Goal: Transaction & Acquisition: Purchase product/service

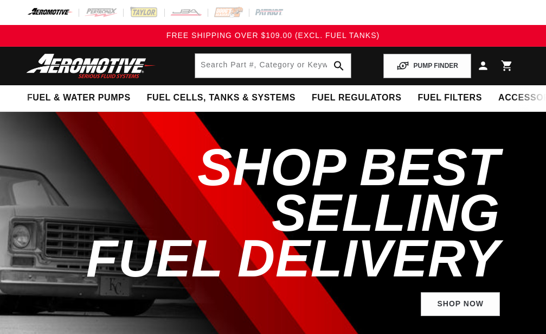
select select "1968"
select select "Pontiac"
select select "6.6L"
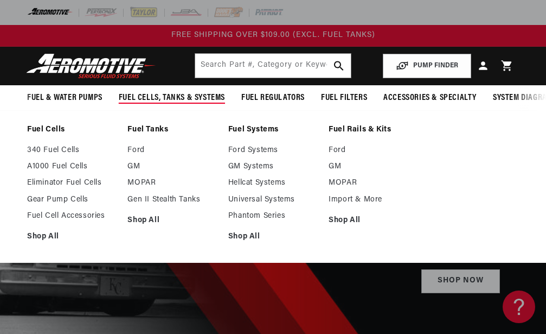
click at [212, 96] on span "Fuel Cells, Tanks & Systems" at bounding box center [172, 97] width 106 height 11
click at [199, 93] on span "Fuel Cells, Tanks & Systems" at bounding box center [172, 97] width 106 height 11
click at [215, 96] on span "Fuel Cells, Tanks & Systems" at bounding box center [172, 97] width 106 height 11
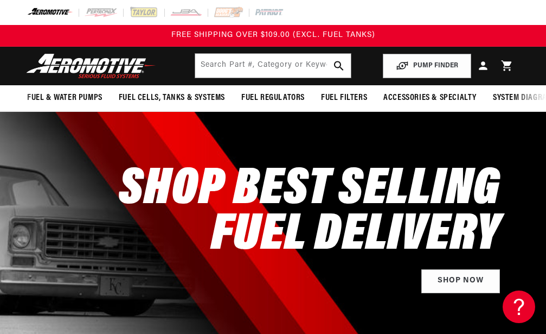
scroll to position [55, 0]
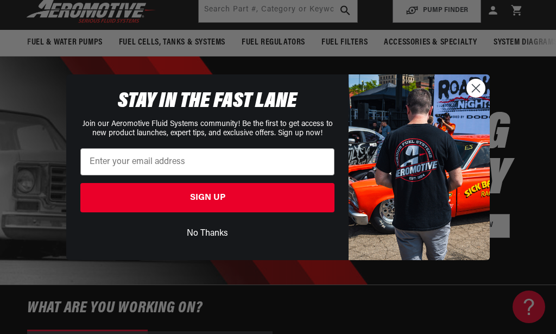
click at [217, 231] on button "No Thanks" at bounding box center [207, 233] width 254 height 21
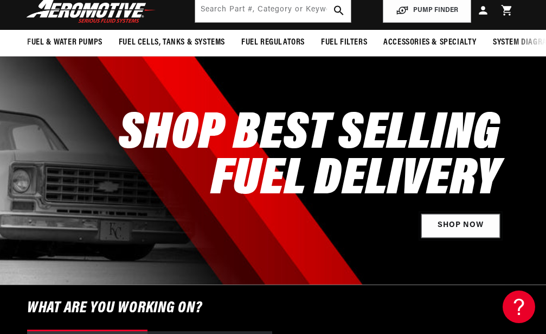
click at [449, 233] on link "Shop Now" at bounding box center [461, 226] width 79 height 24
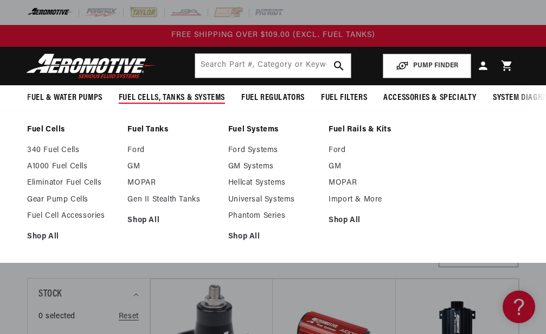
click at [201, 99] on span "Fuel Cells, Tanks & Systems" at bounding box center [172, 97] width 106 height 11
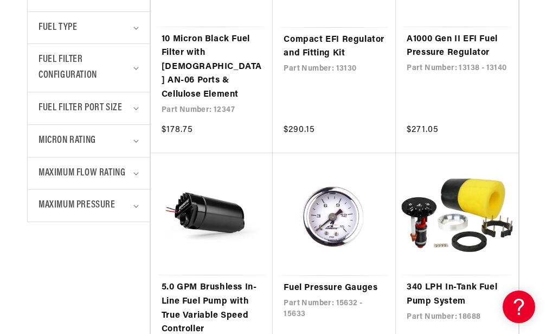
scroll to position [664, 0]
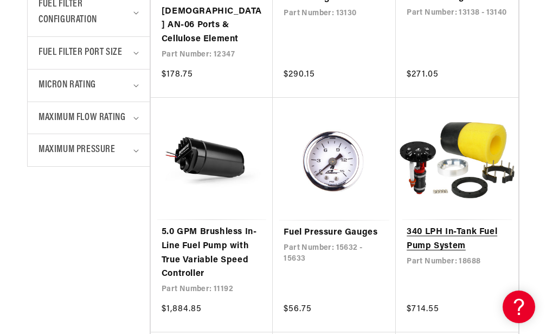
click at [486, 225] on link "340 LPH In-Tank Fuel Pump System" at bounding box center [457, 239] width 101 height 28
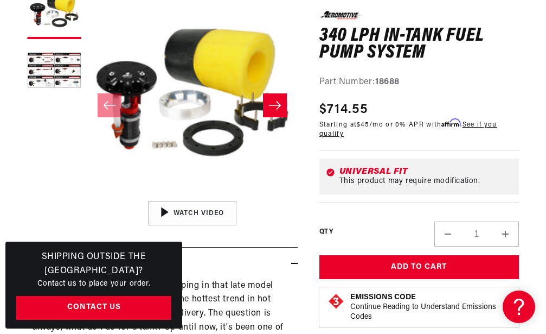
click at [274, 111] on icon "Slide right" at bounding box center [275, 105] width 13 height 11
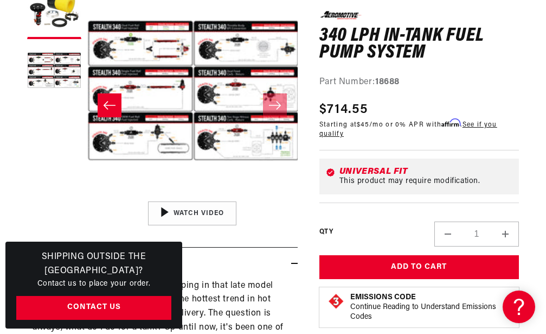
scroll to position [0, 211]
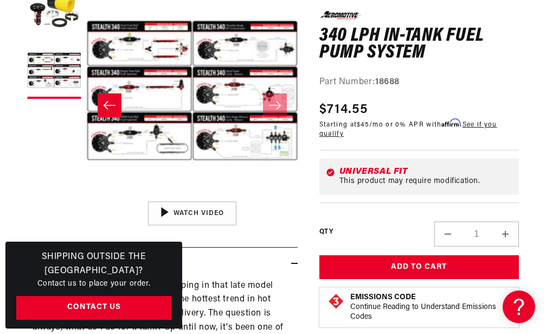
click at [110, 110] on icon "Slide left" at bounding box center [109, 105] width 13 height 11
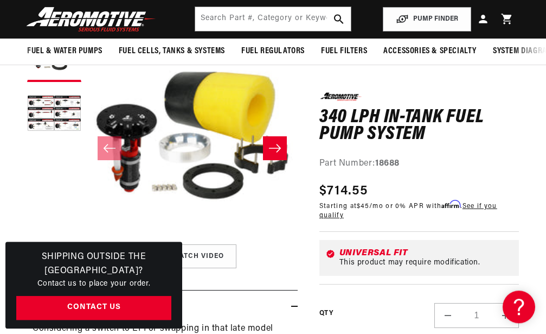
scroll to position [105, 0]
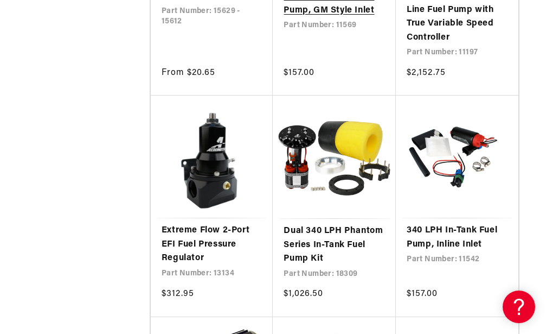
scroll to position [1384, 0]
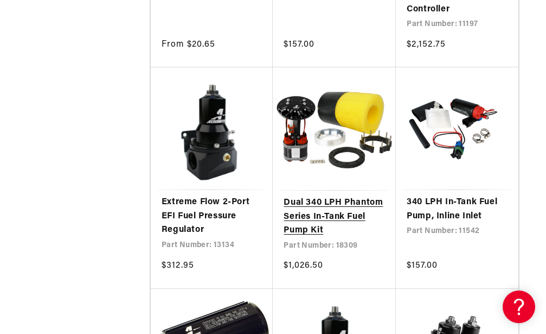
click at [354, 196] on link "Dual 340 LPH Phantom Series In-Tank Fuel Pump Kit" at bounding box center [334, 217] width 101 height 42
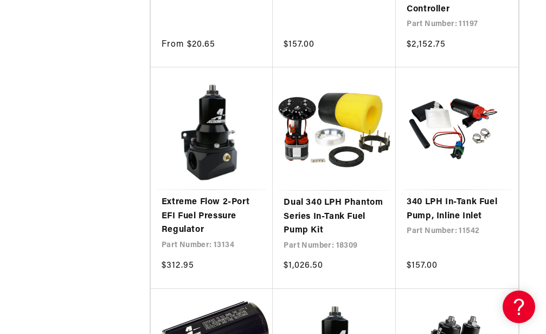
scroll to position [1439, 0]
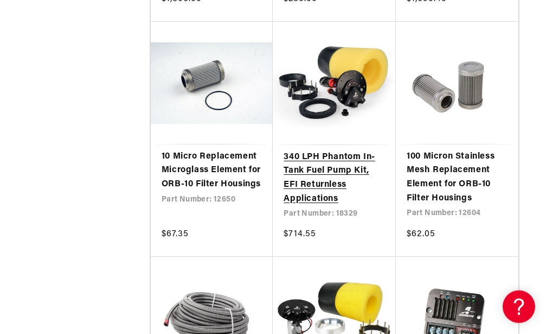
scroll to position [3044, 0]
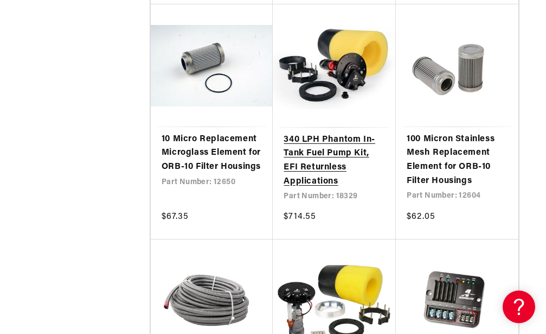
click at [344, 139] on link "340 LPH Phantom In-Tank Fuel Pump Kit, EFI Returnless Applications" at bounding box center [334, 160] width 101 height 55
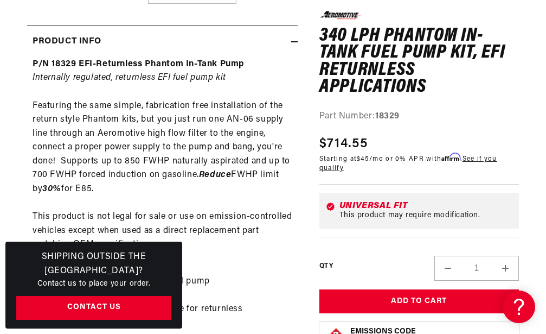
scroll to position [443, 0]
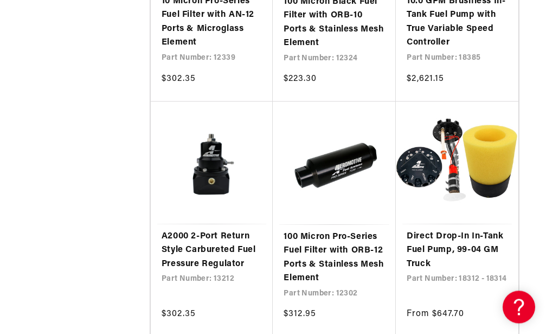
scroll to position [3487, 0]
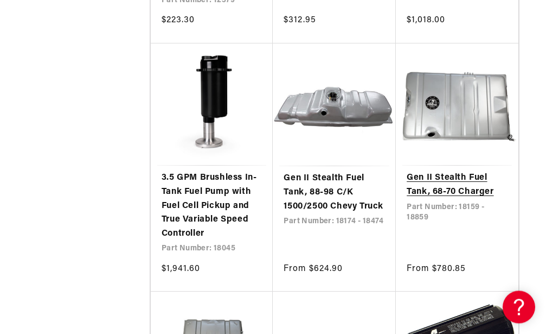
scroll to position [5203, 0]
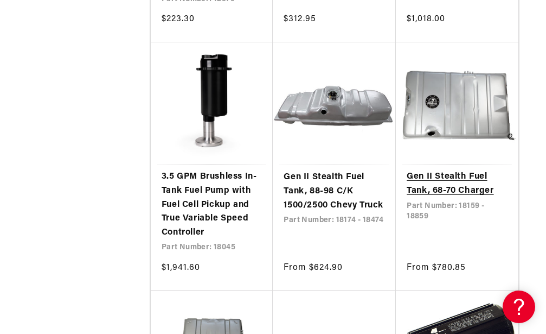
click at [454, 170] on link "Gen II Stealth Fuel Tank, 68-70 Charger" at bounding box center [457, 184] width 101 height 28
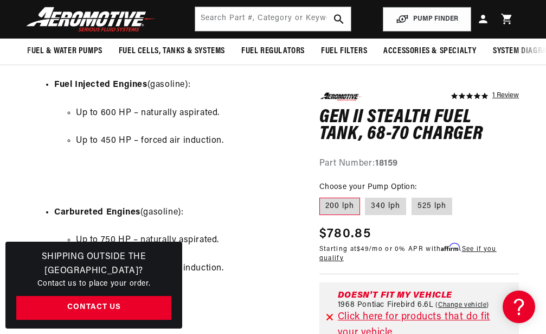
scroll to position [664, 0]
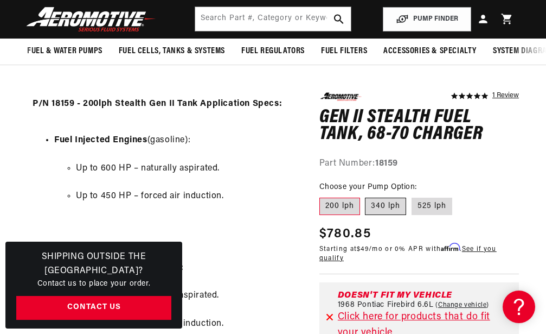
click at [382, 208] on label "340 lph" at bounding box center [385, 206] width 41 height 17
click at [366, 196] on input "340 lph" at bounding box center [366, 195] width 1 height 1
radio input "true"
click at [351, 207] on label "200 lph" at bounding box center [340, 206] width 41 height 17
click at [323, 196] on input "200 lph" at bounding box center [322, 195] width 1 height 1
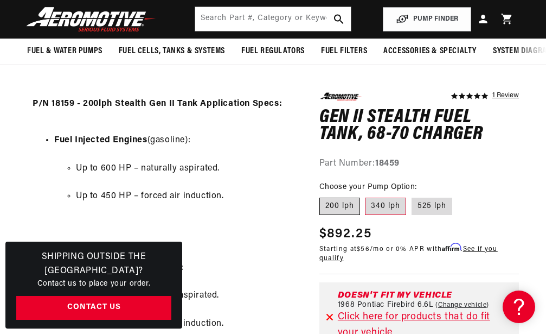
radio input "true"
click at [381, 207] on label "340 lph" at bounding box center [385, 206] width 41 height 17
click at [366, 196] on input "340 lph" at bounding box center [366, 195] width 1 height 1
radio input "true"
click at [338, 207] on label "200 lph" at bounding box center [340, 206] width 41 height 17
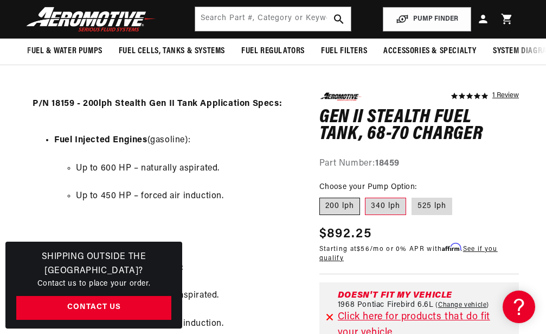
click at [323, 196] on input "200 lph" at bounding box center [322, 195] width 1 height 1
radio input "true"
